Goal: Task Accomplishment & Management: Manage account settings

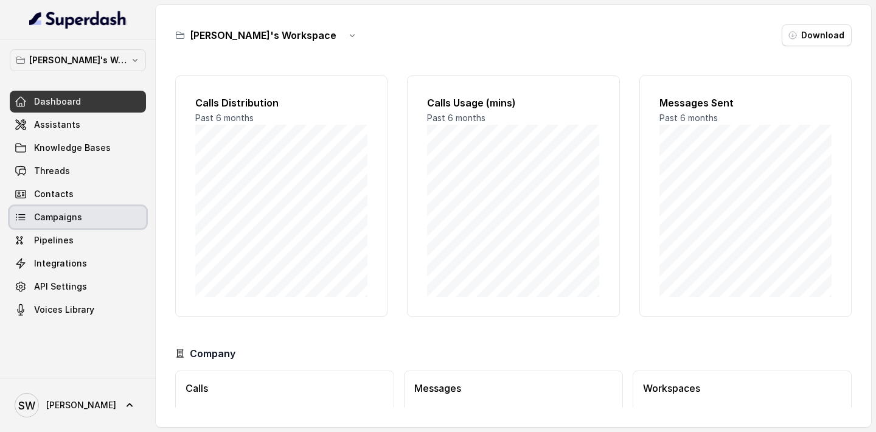
click at [92, 215] on link "Campaigns" at bounding box center [78, 217] width 136 height 22
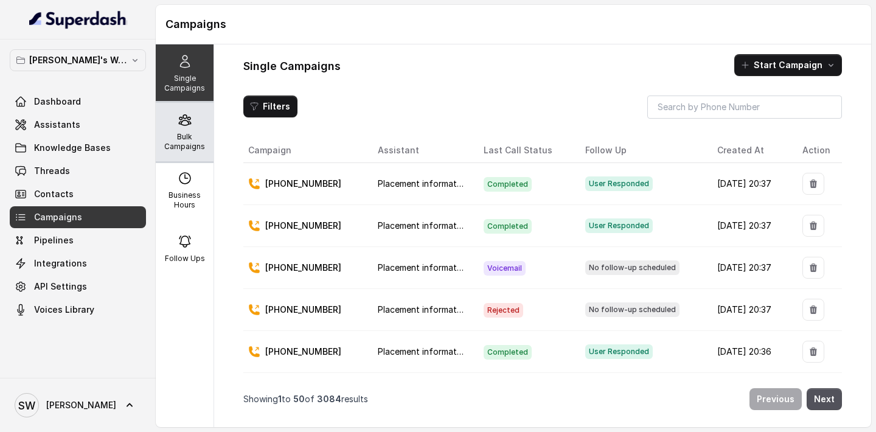
click at [194, 134] on p "Bulk Campaigns" at bounding box center [185, 141] width 48 height 19
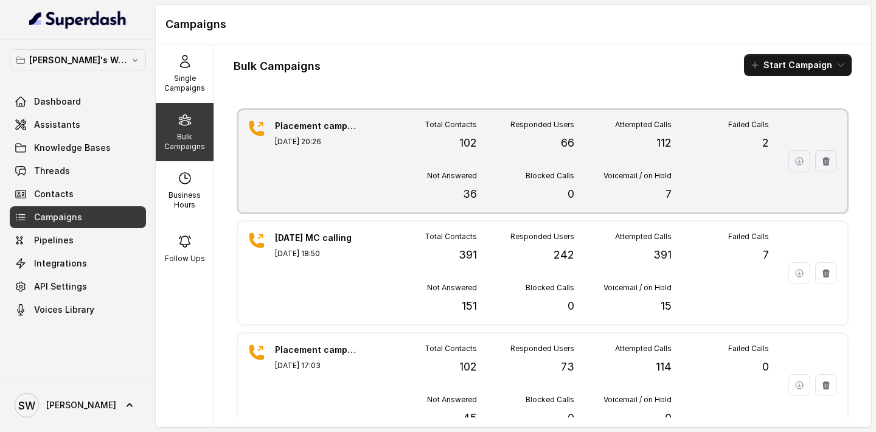
click at [387, 160] on div "Total Contacts 102 Responded Users 66 Attempted Calls 112 Failed Calls 2 Not An…" at bounding box center [574, 161] width 389 height 83
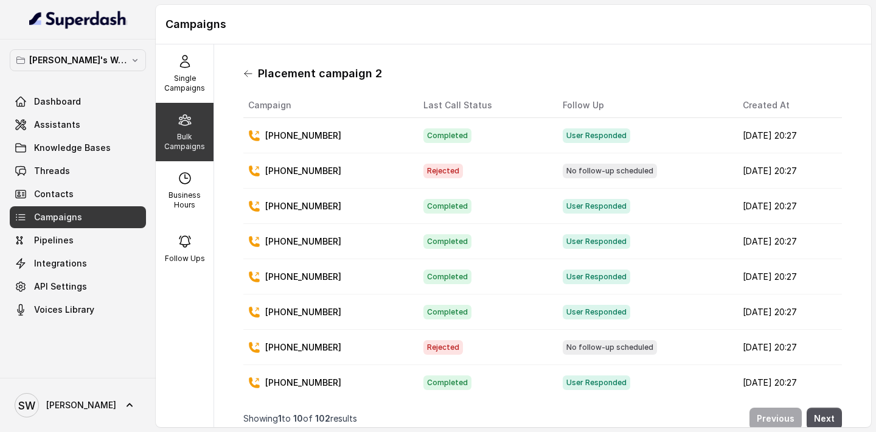
click at [248, 72] on icon at bounding box center [248, 74] width 10 height 10
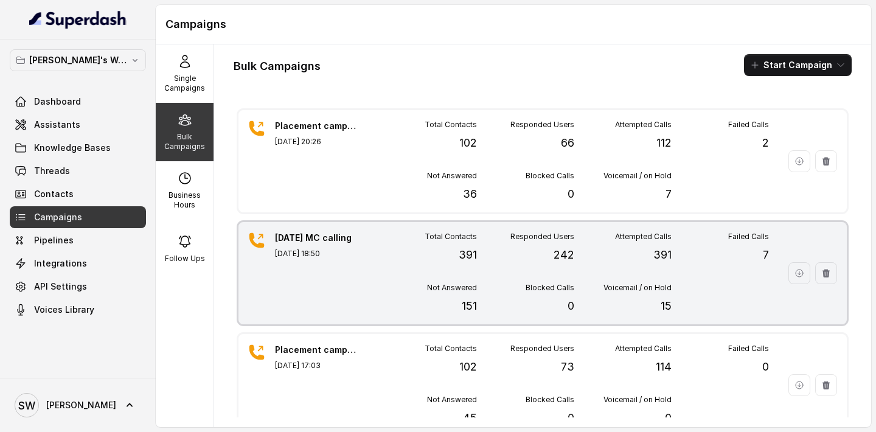
click at [370, 235] on div "[DATE] MC calling [DATE] 18:50 Total Contacts 391 Responded Users 242 Attempted…" at bounding box center [543, 273] width 608 height 102
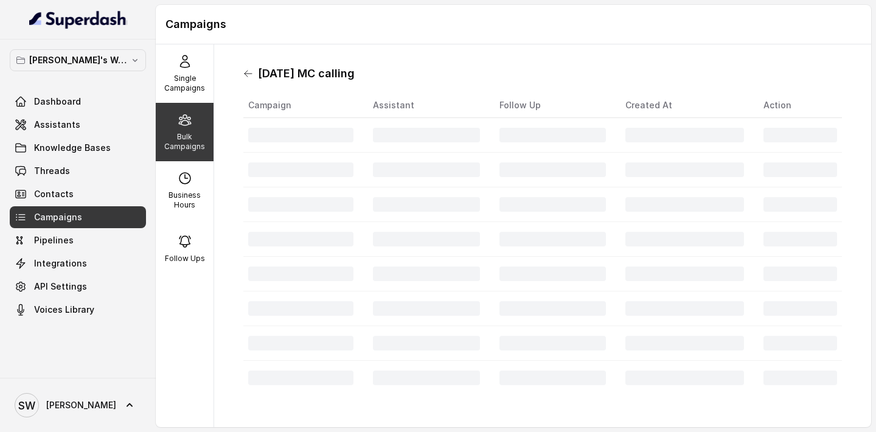
click at [249, 74] on icon at bounding box center [248, 74] width 10 height 10
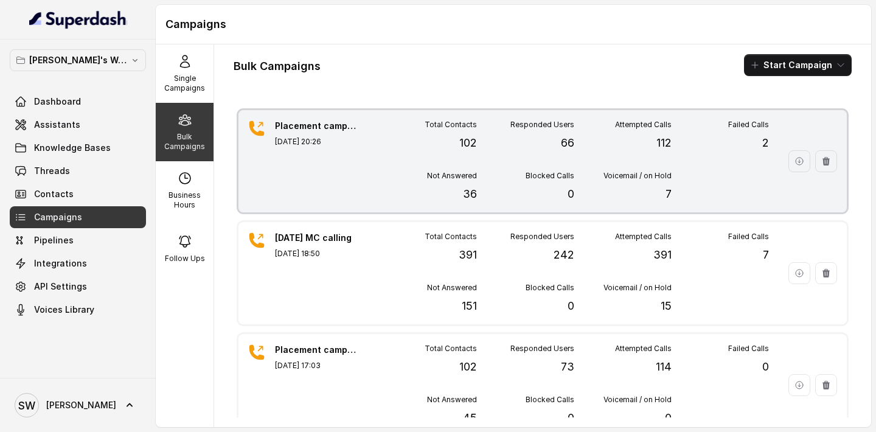
click at [377, 209] on div "Placement campaign 2 [DATE] 20:26 Total Contacts 102 Responded Users 66 Attempt…" at bounding box center [543, 161] width 608 height 102
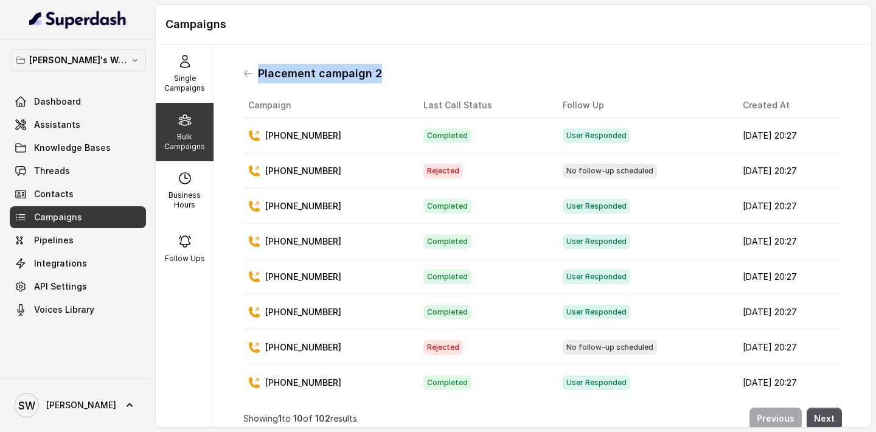
drag, startPoint x: 256, startPoint y: 74, endPoint x: 406, endPoint y: 72, distance: 150.3
click at [408, 74] on div "Placement campaign 2" at bounding box center [542, 73] width 599 height 19
copy h1 "Placement campaign 2"
click at [246, 74] on icon at bounding box center [248, 74] width 7 height 6
